Goal: Check status: Check status

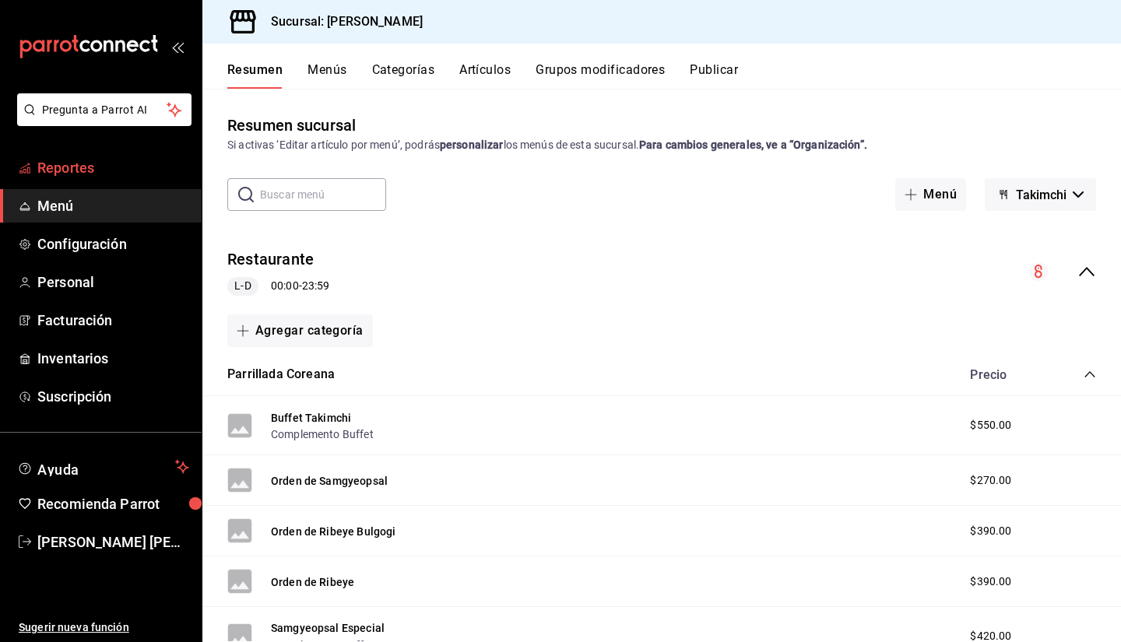
click at [115, 166] on span "Reportes" at bounding box center [113, 167] width 152 height 21
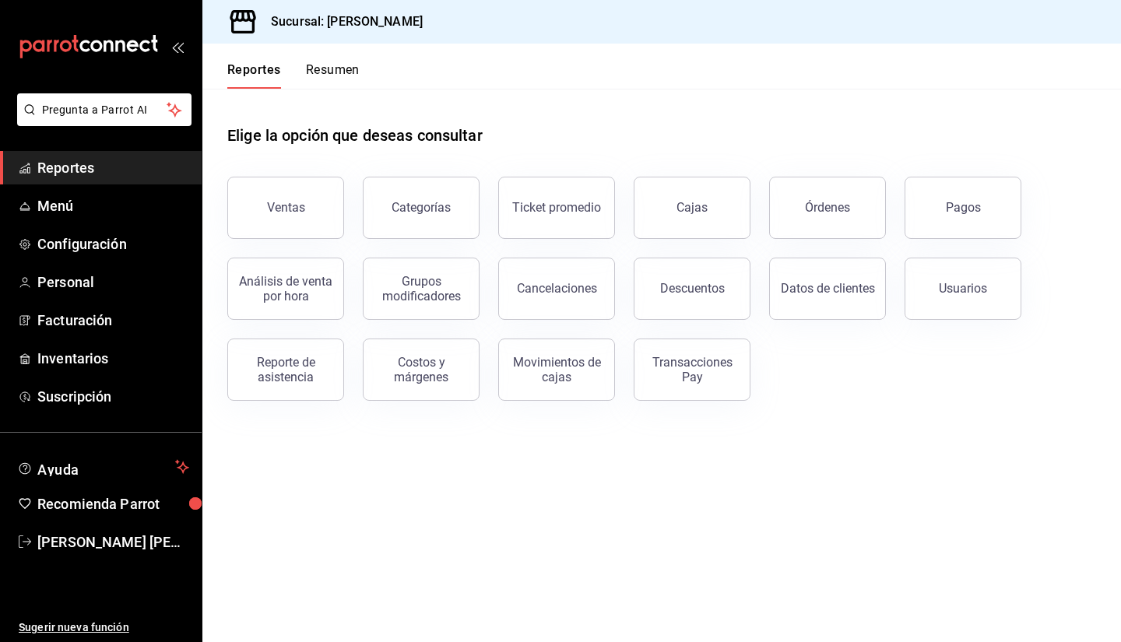
click at [326, 83] on button "Resumen" at bounding box center [333, 75] width 54 height 26
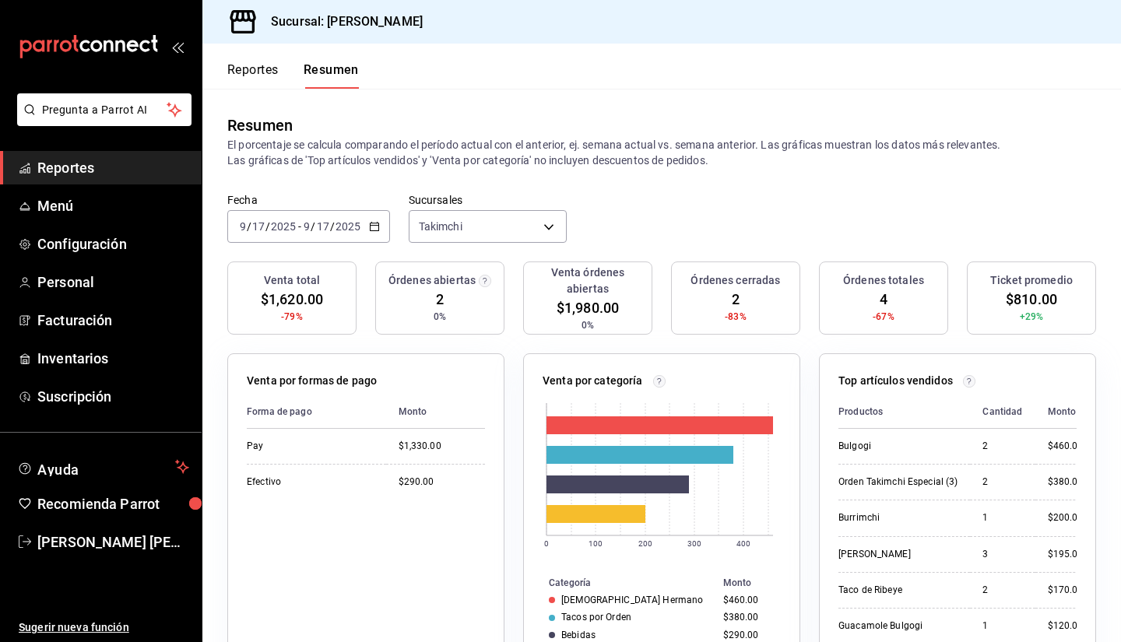
click at [273, 75] on button "Reportes" at bounding box center [252, 75] width 51 height 26
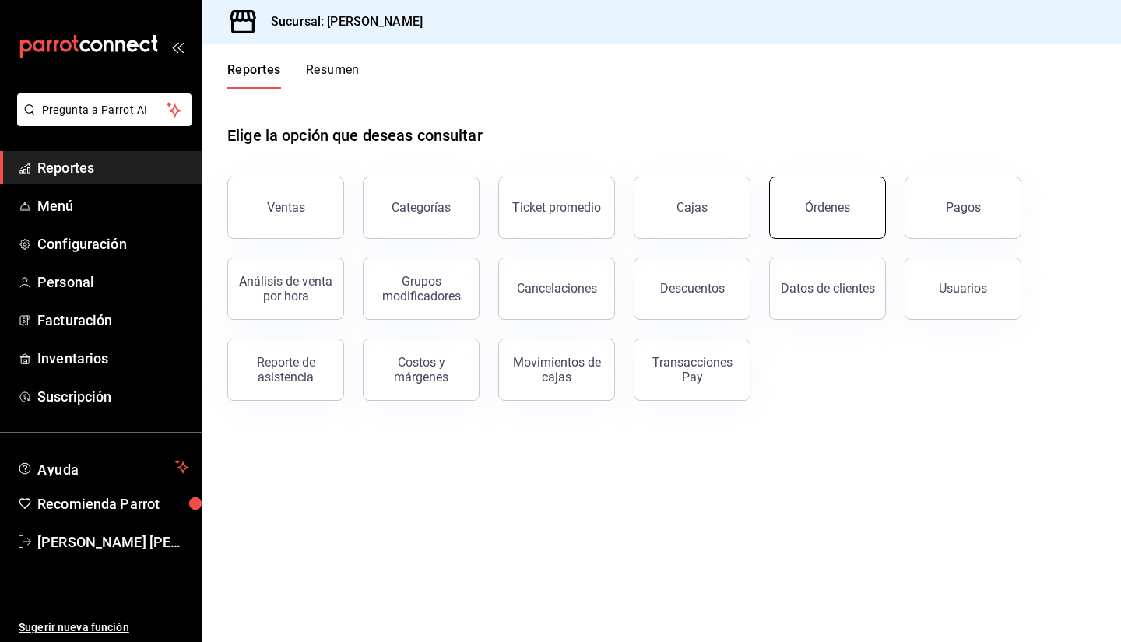
click at [871, 214] on button "Órdenes" at bounding box center [827, 208] width 117 height 62
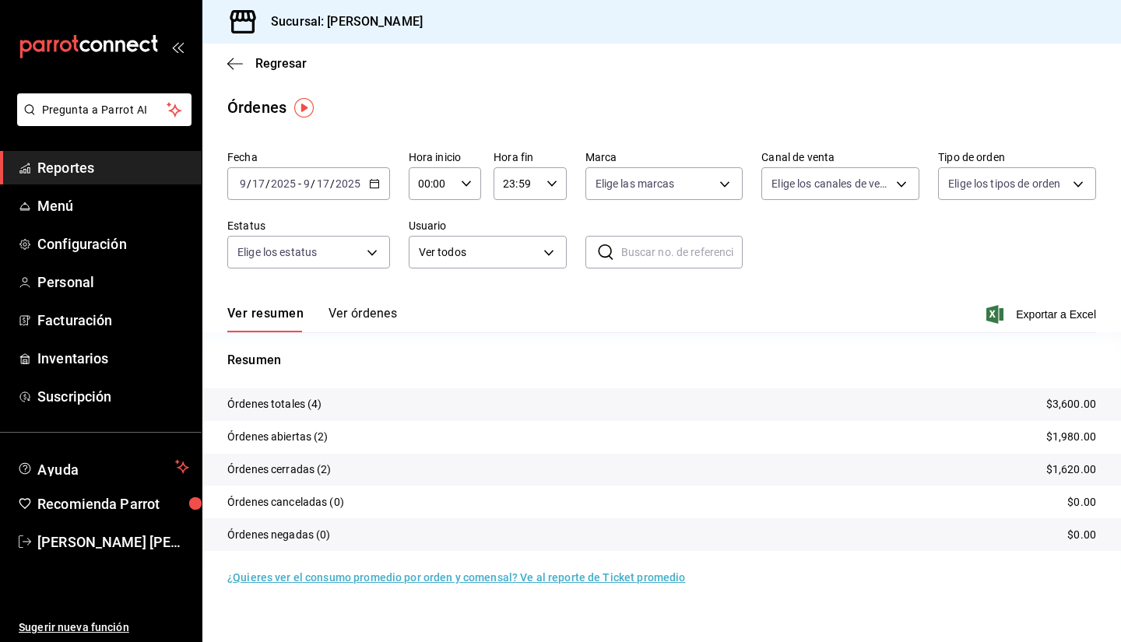
click at [359, 317] on button "Ver órdenes" at bounding box center [363, 319] width 69 height 26
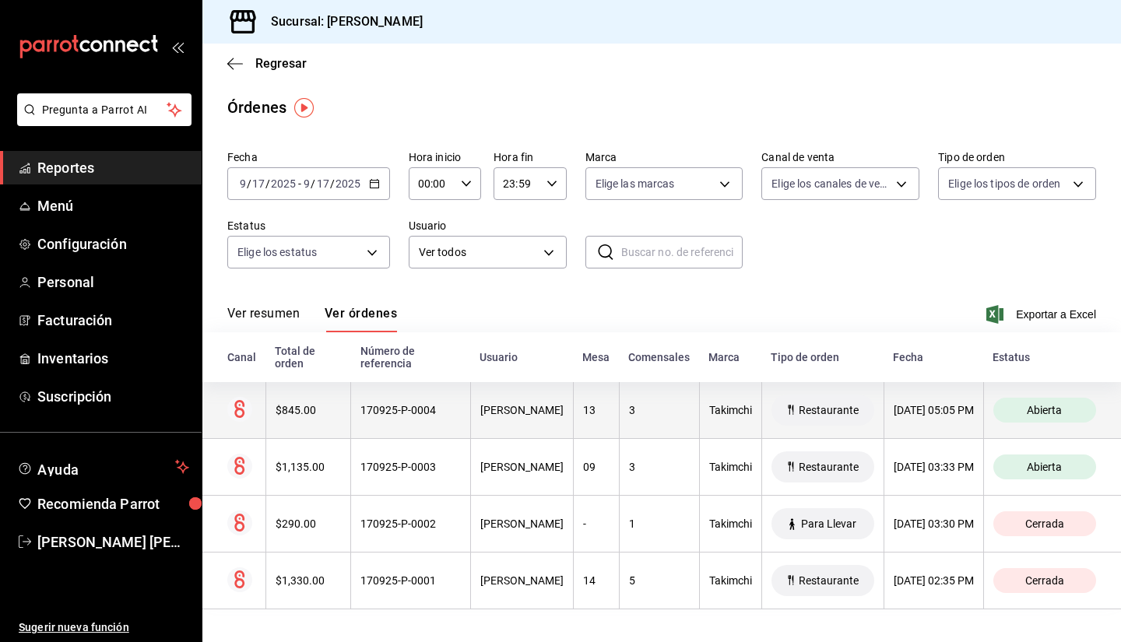
click at [361, 413] on div "170925-P-0004" at bounding box center [411, 410] width 100 height 12
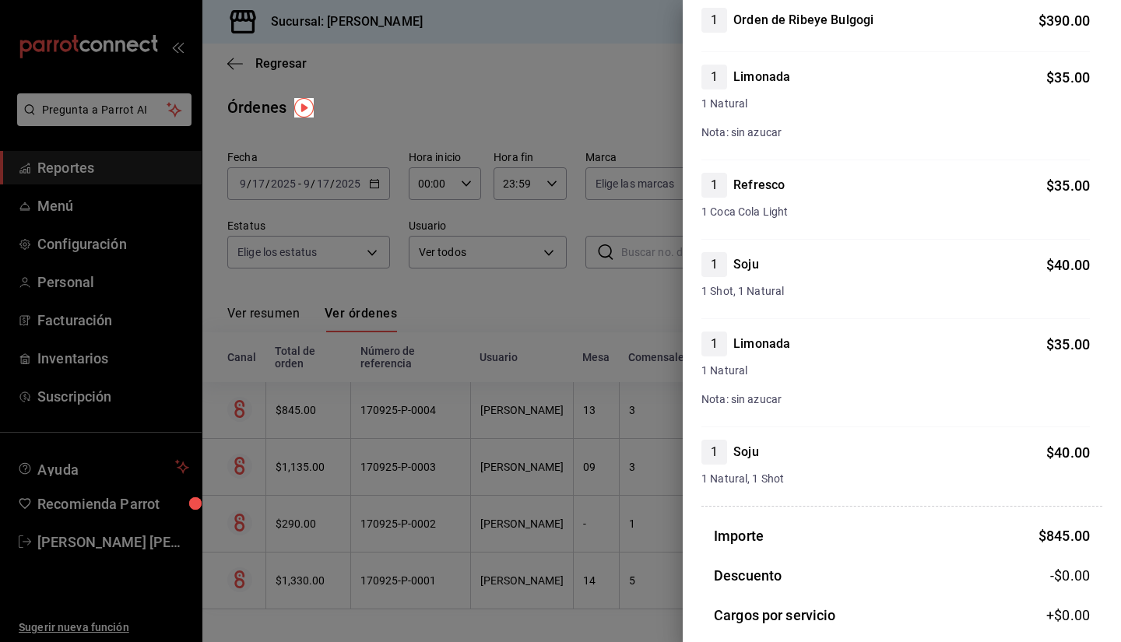
scroll to position [234, 0]
click at [415, 402] on div at bounding box center [560, 321] width 1121 height 642
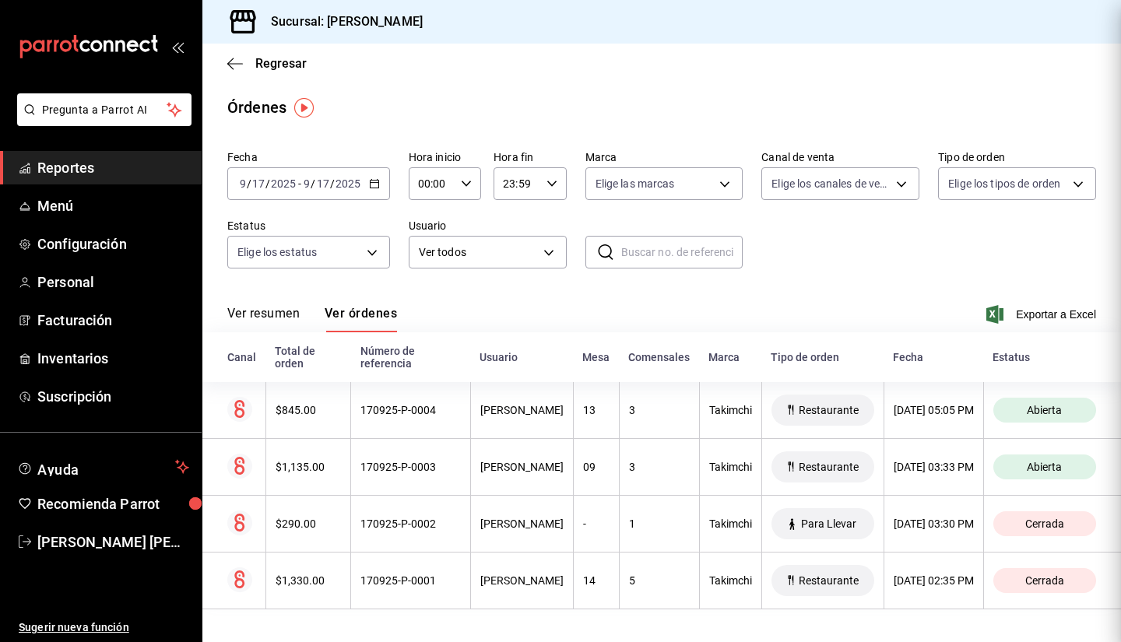
scroll to position [0, 0]
click at [62, 167] on span "Reportes" at bounding box center [113, 167] width 152 height 21
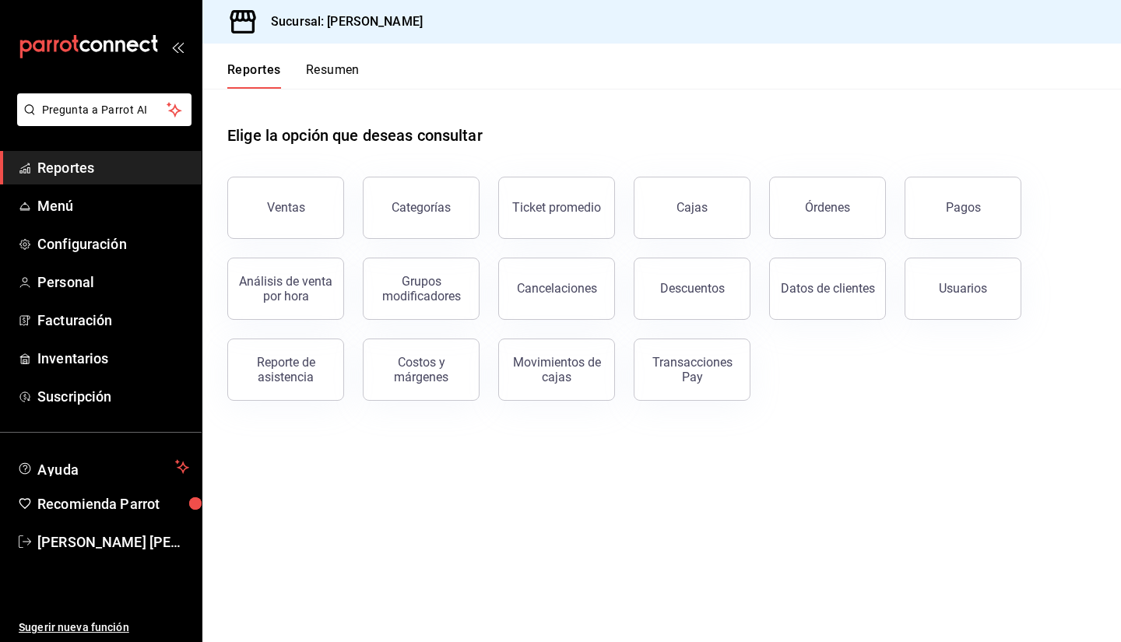
click at [294, 70] on div "Reportes Resumen" at bounding box center [293, 75] width 132 height 26
click at [309, 68] on button "Resumen" at bounding box center [333, 75] width 54 height 26
